Goal: Task Accomplishment & Management: Use online tool/utility

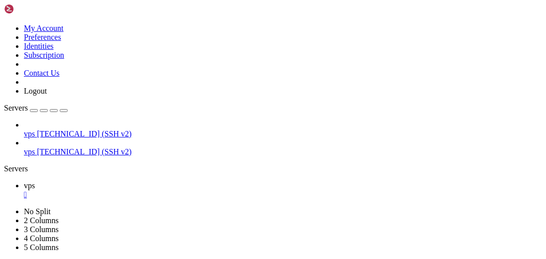
scroll to position [170, 0]
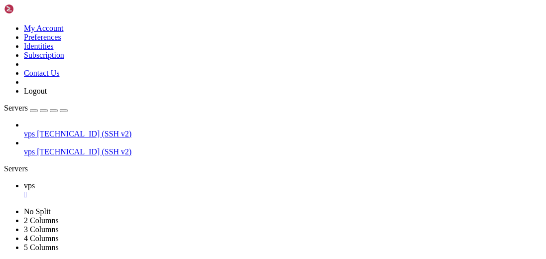
scroll to position [2643, 0]
drag, startPoint x: 315, startPoint y: 480, endPoint x: 303, endPoint y: 475, distance: 12.9
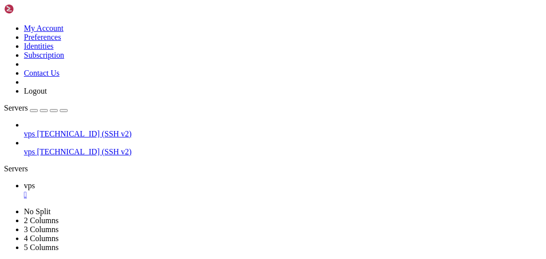
scroll to position [3225, 0]
click at [163, 190] on div "" at bounding box center [283, 194] width 518 height 9
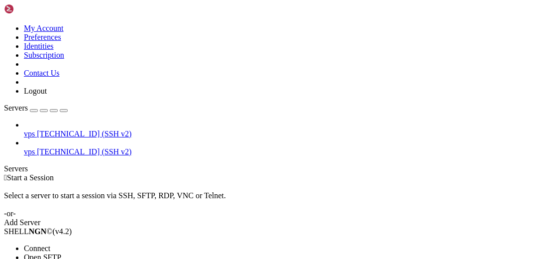
drag, startPoint x: 110, startPoint y: 72, endPoint x: 173, endPoint y: 139, distance: 91.9
click at [110, 244] on li "Connect" at bounding box center [69, 248] width 91 height 9
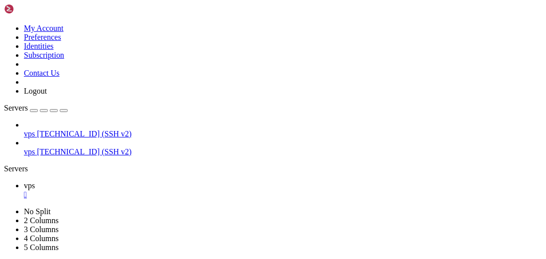
scroll to position [54, 0]
drag, startPoint x: 330, startPoint y: 511, endPoint x: 300, endPoint y: 507, distance: 30.1
drag, startPoint x: 109, startPoint y: 545, endPoint x: 113, endPoint y: 553, distance: 10.0
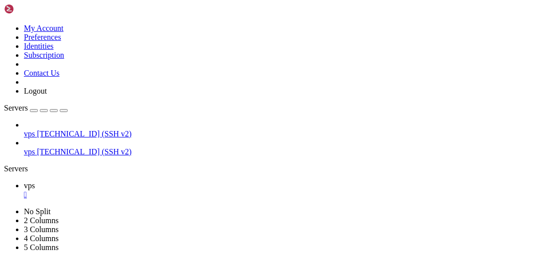
copy div "argon2id$v=19$m=6144,t=2,p=2$I4ZhnIKktbIb2VnrSSK0JQ$5owZzGd6F9lhTZgWh2nqJI cUYC…"
drag, startPoint x: 51, startPoint y: 545, endPoint x: 297, endPoint y: 545, distance: 245.9
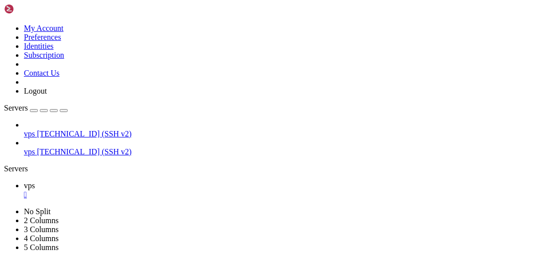
drag, startPoint x: 129, startPoint y: 530, endPoint x: 151, endPoint y: 525, distance: 22.5
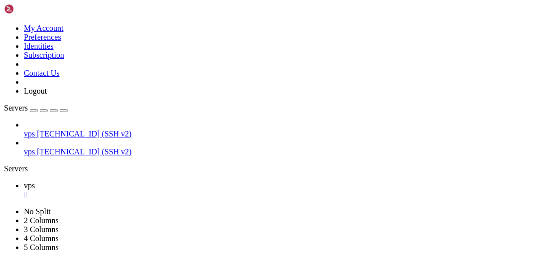
drag, startPoint x: 45, startPoint y: 545, endPoint x: 303, endPoint y: 541, distance: 257.9
copy x-row ""YV+kqigwO0qmU2TmKH9dRRScqwoMPWxBLswS9y/bPS4=" { spkifp; };"
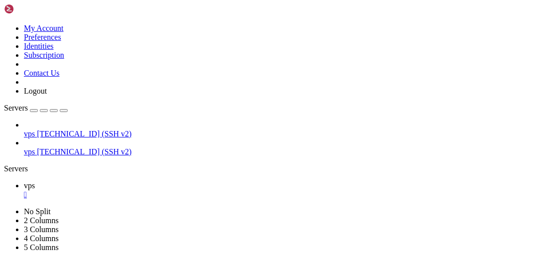
scroll to position [484, 0]
drag, startPoint x: 415, startPoint y: 482, endPoint x: 80, endPoint y: 481, distance: 335.5
copy x-row "K58QP2i0MwkyKl00Ape34sH3q3H6L5HNEu8WYfg58umPxWE32UC85518213t1BeSJYM73rvTanaY416u"
drag, startPoint x: 82, startPoint y: 501, endPoint x: 415, endPoint y: 501, distance: 333.0
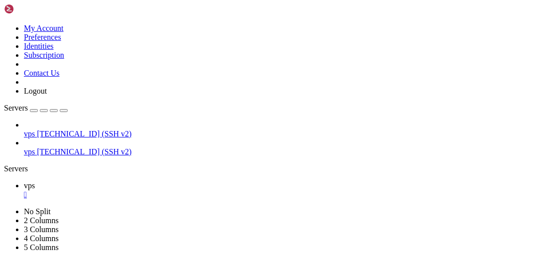
copy x-row "YqW0M66c67qBNCjTFg05UAl1fX7dk8Amt8HF6vPddLDyn58o12f7tl8i12BWaNT65sIOnlEu6BGuBYi3"
drag, startPoint x: 415, startPoint y: 509, endPoint x: 80, endPoint y: 509, distance: 335.0
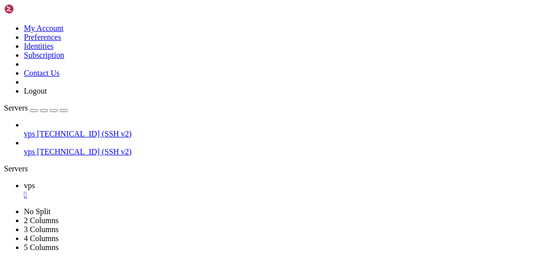
scroll to position [502, 0]
copy x-row "x2klGyikdKdliy43wypqajel67O66iSelKItcMeivTIbp2053M3PYDS42xfX82YIH2i8ttY27u7fv8nP"
drag, startPoint x: 152, startPoint y: 148, endPoint x: 214, endPoint y: 138, distance: 62.4
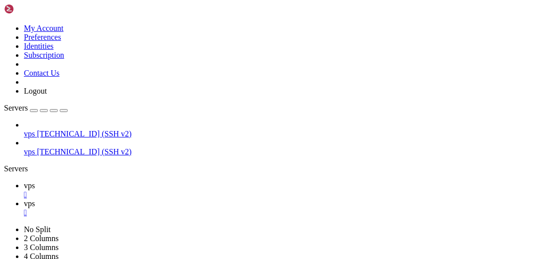
type input "/home/iowanetwork/Chat/Server/conf"
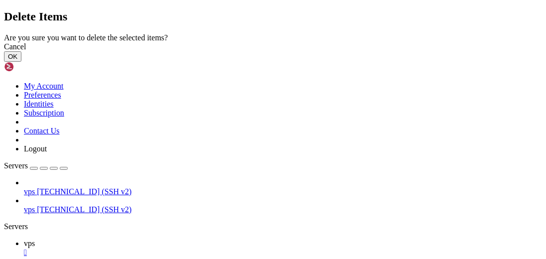
click at [21, 62] on button "OK" at bounding box center [12, 56] width 17 height 10
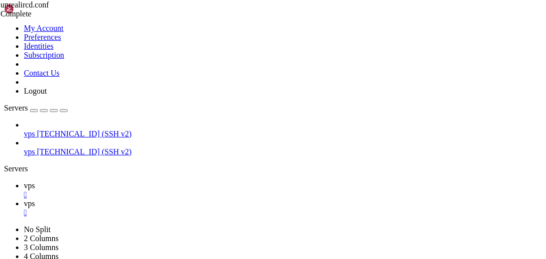
scroll to position [0, 0]
click at [35, 181] on span "vps" at bounding box center [29, 185] width 11 height 8
click at [24, 199] on icon at bounding box center [24, 203] width 0 height 8
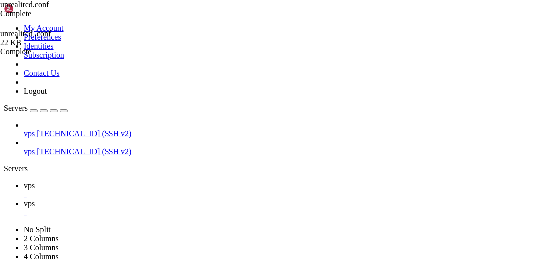
scroll to position [176, 0]
drag, startPoint x: 138, startPoint y: 17, endPoint x: 146, endPoint y: 14, distance: 8.5
click at [140, 181] on link "vps " at bounding box center [283, 190] width 518 height 18
drag, startPoint x: 371, startPoint y: 554, endPoint x: 319, endPoint y: 554, distance: 52.3
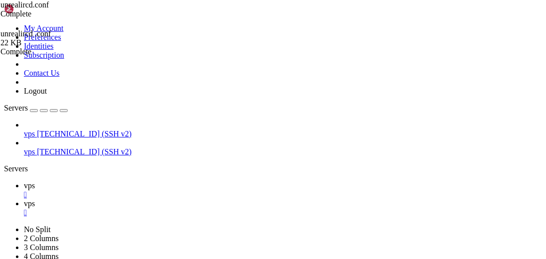
copy x-row "unrealircd.conf"
click at [198, 199] on link "vps " at bounding box center [283, 208] width 518 height 18
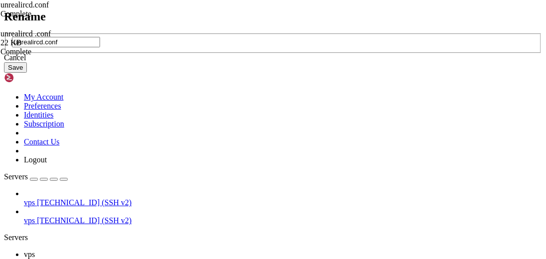
type input "unrealircd.conf"
click at [27, 73] on button "Save" at bounding box center [15, 67] width 23 height 10
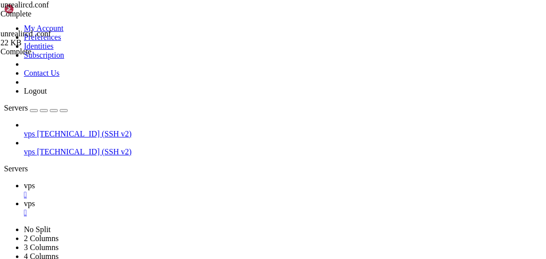
scroll to position [0, 0]
click at [35, 181] on span "vps" at bounding box center [29, 185] width 11 height 8
click at [24, 199] on icon at bounding box center [24, 203] width 0 height 8
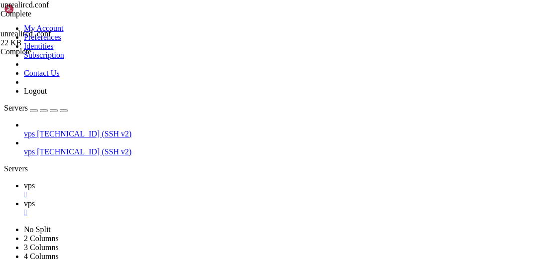
drag, startPoint x: 177, startPoint y: 244, endPoint x: 183, endPoint y: 241, distance: 6.2
drag, startPoint x: 169, startPoint y: 184, endPoint x: 278, endPoint y: 208, distance: 111.7
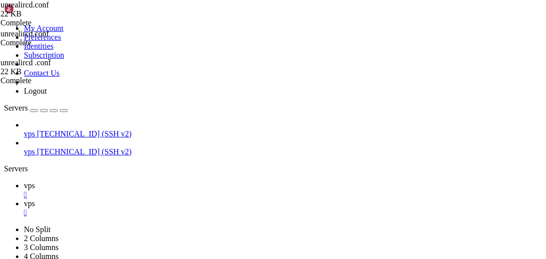
scroll to position [0, 5]
type textarea "ip [TECHNICAL_ID];"
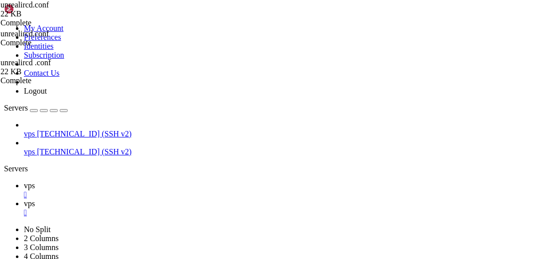
drag, startPoint x: 154, startPoint y: 10, endPoint x: 160, endPoint y: 14, distance: 7.6
click at [154, 181] on link "vps " at bounding box center [283, 190] width 518 height 18
drag, startPoint x: 193, startPoint y: 8, endPoint x: 199, endPoint y: 8, distance: 6.5
click at [35, 199] on span "vps" at bounding box center [29, 203] width 11 height 8
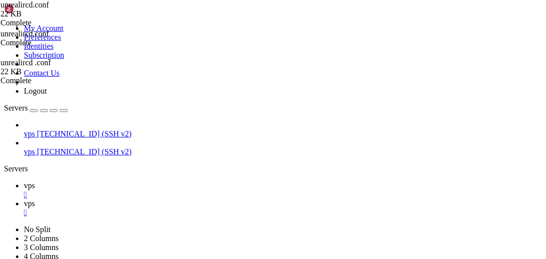
click at [155, 126] on div at bounding box center [273, 129] width 546 height 259
type input "/home/iowanetwork/Chat/Services"
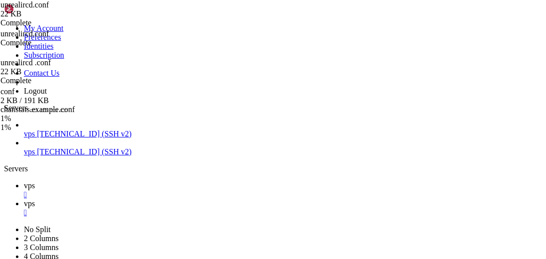
drag, startPoint x: 440, startPoint y: 77, endPoint x: 448, endPoint y: 76, distance: 8.0
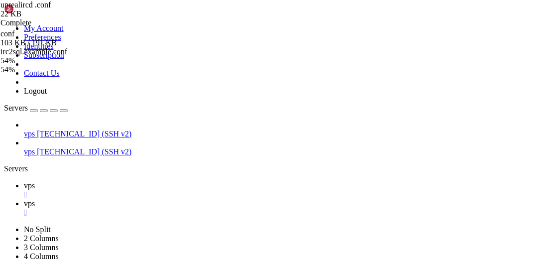
drag, startPoint x: 445, startPoint y: 71, endPoint x: 544, endPoint y: 73, distance: 98.6
